Goal: Book appointment/travel/reservation

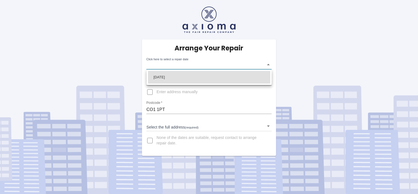
click at [268, 65] on body "Arrange Your Repair Click here to select a repair date ​ Phone Number   * 07775…" at bounding box center [209, 97] width 418 height 194
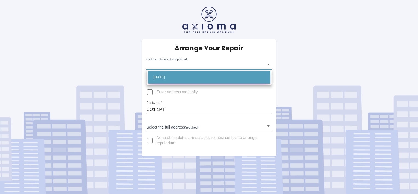
click at [186, 77] on li "Thu Oct 23 2025" at bounding box center [209, 77] width 122 height 13
type input "2025-10-23T00:00:00.000Z"
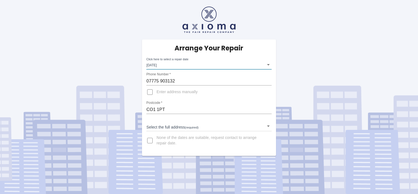
click at [198, 127] on body "Arrange Your Repair Click here to select a repair date Thu Oct 23 2025 2025-10-…" at bounding box center [209, 97] width 418 height 194
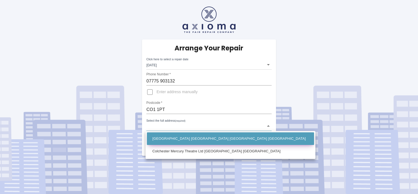
click at [194, 139] on li "Mercury Theatre Co Mercury Theatre Balkerne Gate Colchester Essex" at bounding box center [230, 138] width 167 height 13
type input "Mercury Theatre Co Mercury Theatre Balkerne Gate Colchester Essex"
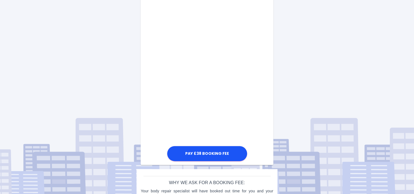
scroll to position [286, 0]
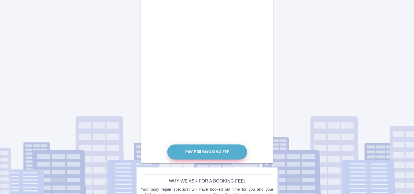
click at [200, 152] on button "Pay £38 Booking Fee" at bounding box center [207, 151] width 80 height 15
